Goal: Information Seeking & Learning: Learn about a topic

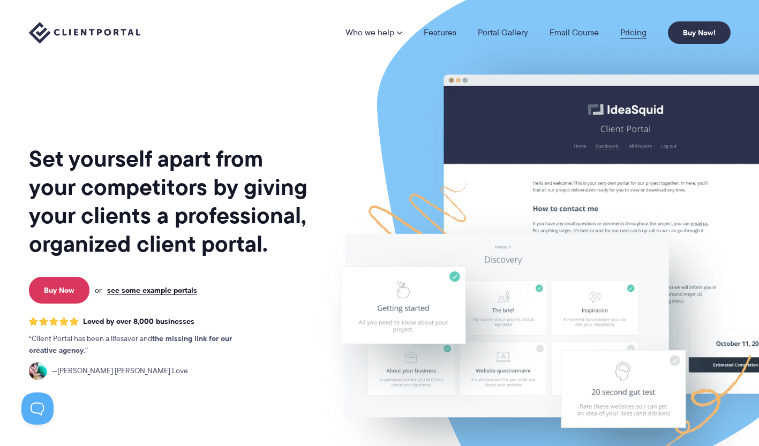
click at [631, 33] on link "Pricing" at bounding box center [633, 32] width 26 height 9
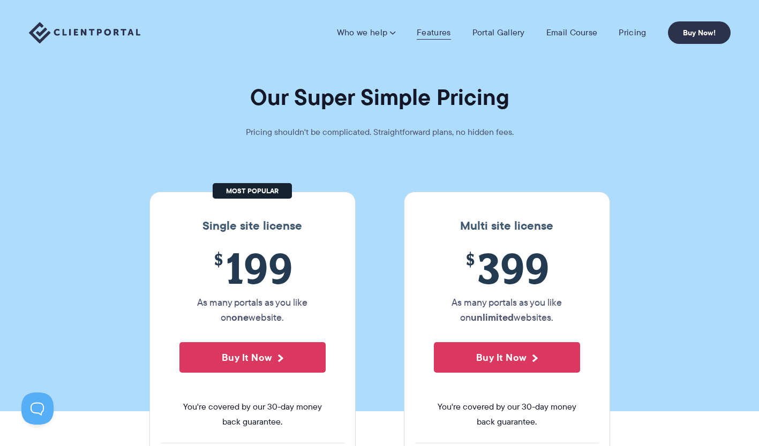
click at [439, 33] on link "Features" at bounding box center [434, 32] width 34 height 11
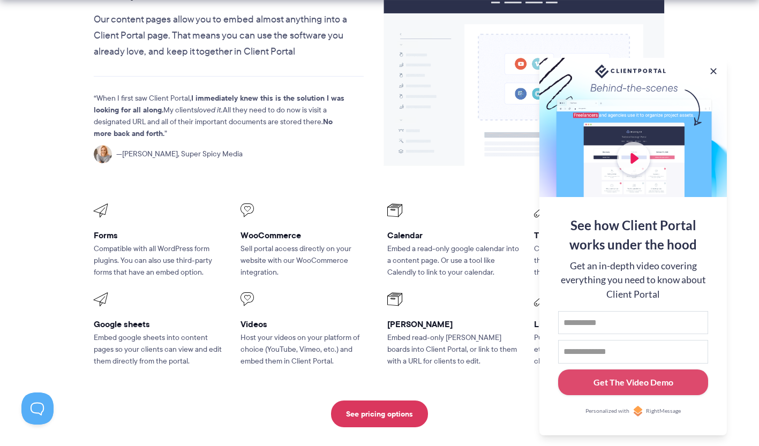
scroll to position [1339, 0]
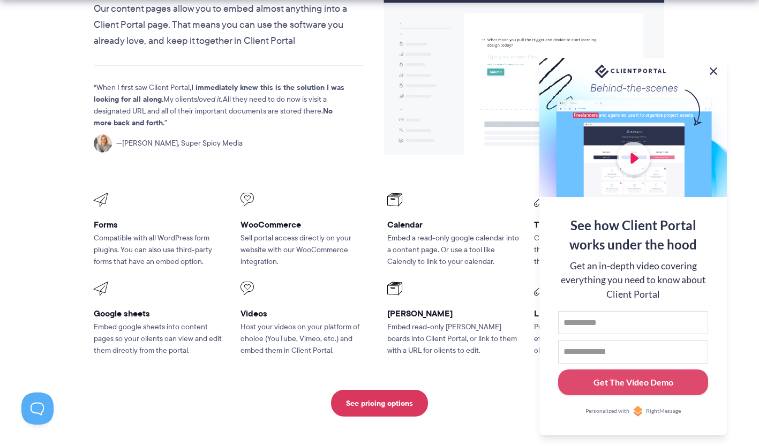
click at [717, 66] on button at bounding box center [713, 71] width 13 height 13
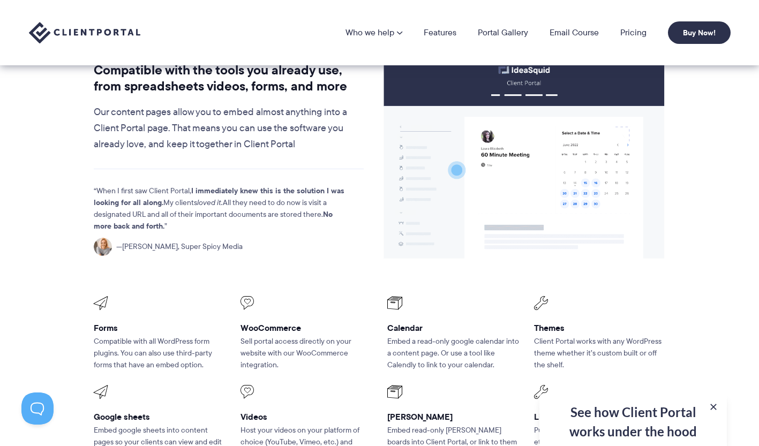
scroll to position [1125, 0]
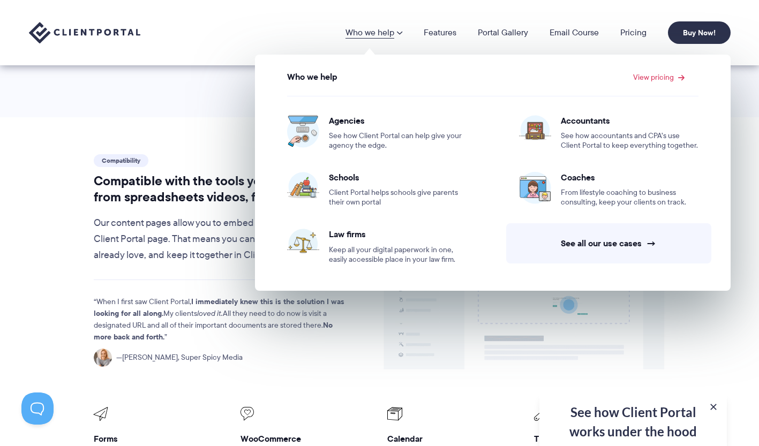
click at [374, 29] on link "Who we help" at bounding box center [373, 32] width 57 height 9
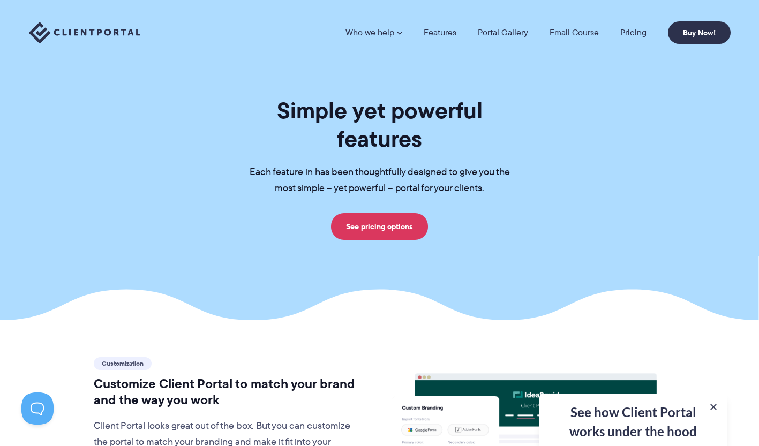
click at [375, 32] on link "Who we help" at bounding box center [373, 32] width 57 height 9
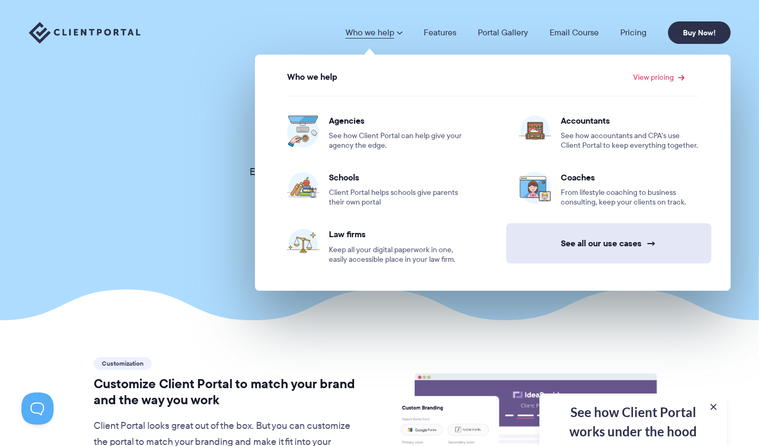
click at [636, 240] on link "See all our use cases →" at bounding box center [608, 243] width 205 height 40
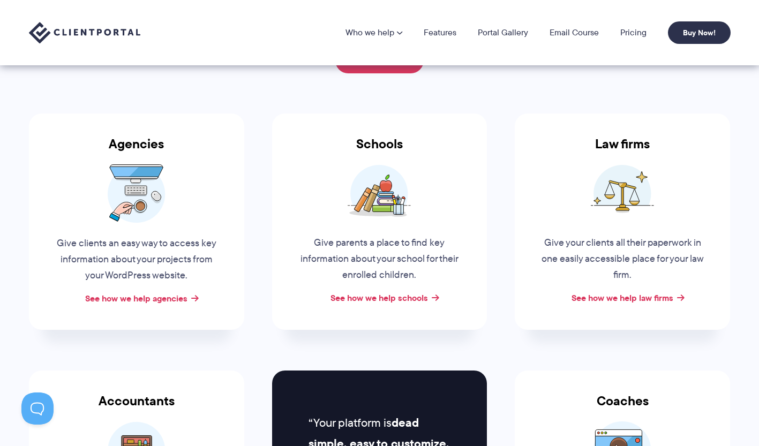
scroll to position [107, 0]
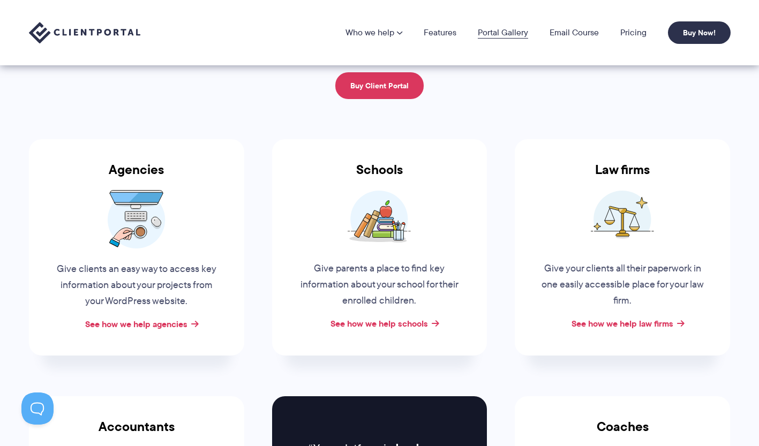
click at [490, 32] on link "Portal Gallery" at bounding box center [503, 32] width 50 height 9
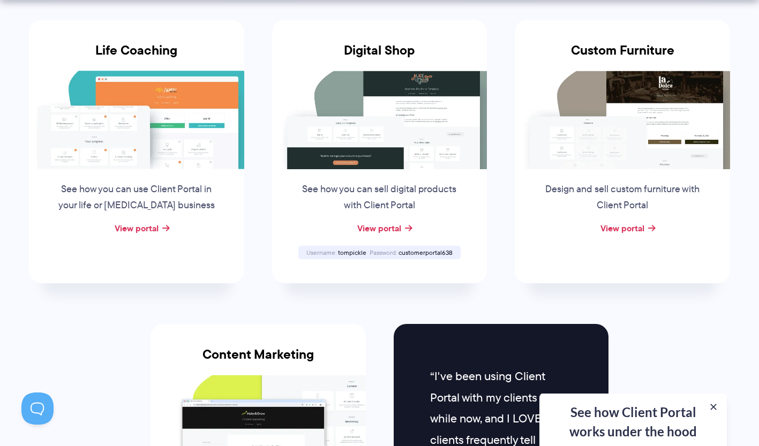
scroll to position [857, 0]
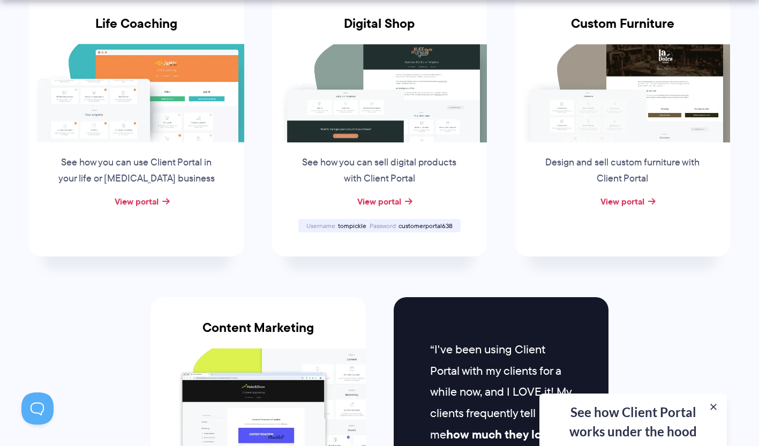
click at [159, 115] on img at bounding box center [136, 93] width 215 height 99
click at [144, 200] on link "View portal" at bounding box center [137, 201] width 44 height 13
